Goal: Task Accomplishment & Management: Manage account settings

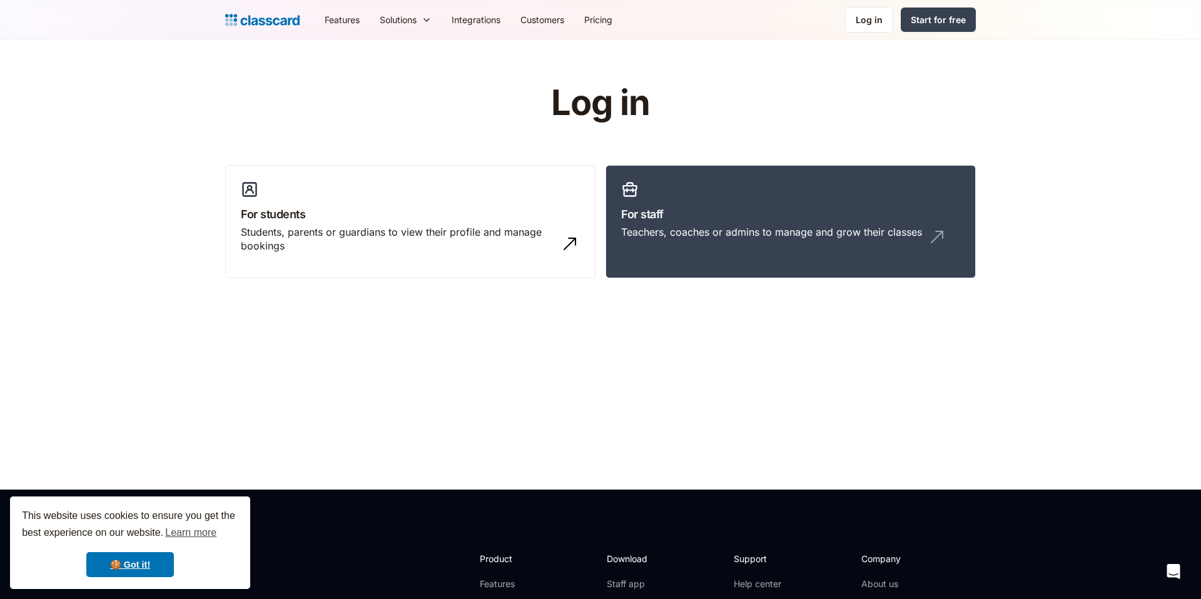
click at [877, 6] on nav "Features Resources Blog The latest industry news, updates and info. Customer st…" at bounding box center [645, 20] width 661 height 28
click at [868, 23] on div "Log in" at bounding box center [869, 19] width 27 height 13
click at [644, 234] on div "Teachers, coaches or admins to manage and grow their classes" at bounding box center [771, 232] width 301 height 14
